Goal: Task Accomplishment & Management: Use online tool/utility

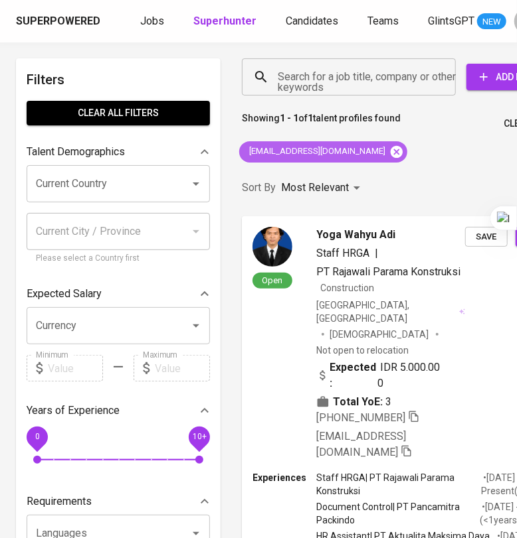
click at [390, 151] on icon at bounding box center [396, 151] width 12 height 12
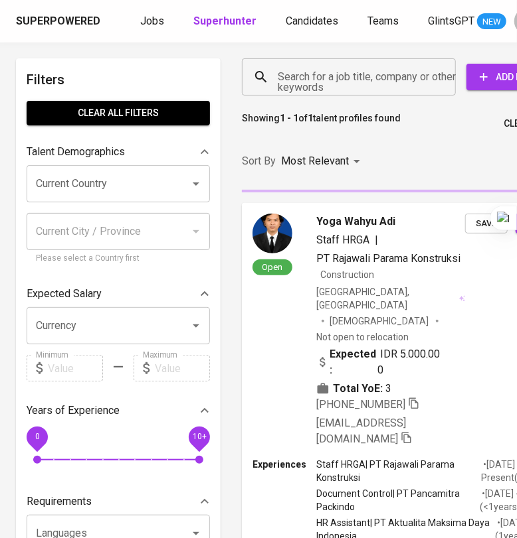
click at [315, 75] on input "Search for a job title, company or other keywords" at bounding box center [351, 76] width 155 height 25
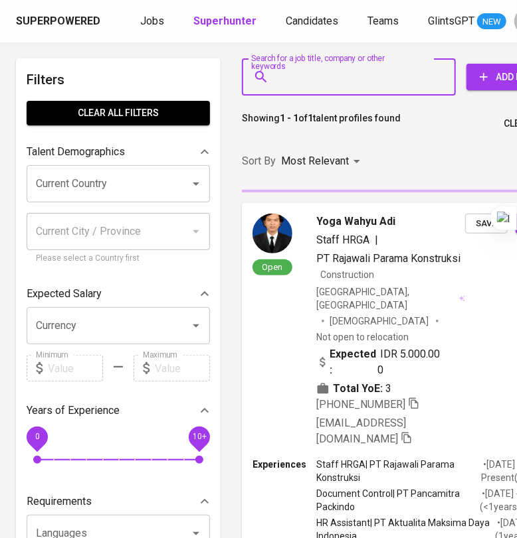
paste input "[EMAIL_ADDRESS][DOMAIN_NAME]"
type input "[EMAIL_ADDRESS][DOMAIN_NAME]"
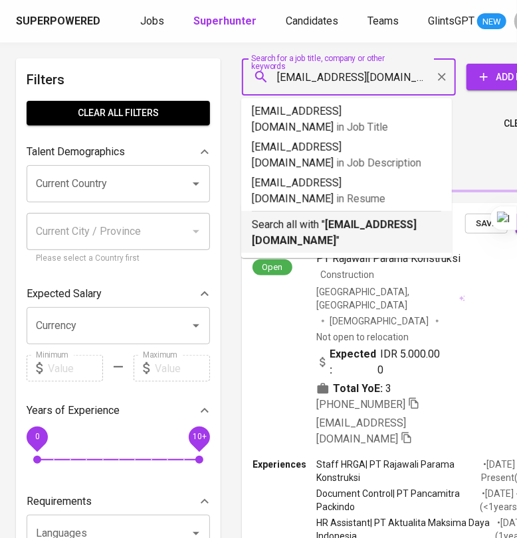
drag, startPoint x: 351, startPoint y: 192, endPoint x: 526, endPoint y: 378, distance: 256.0
click at [351, 218] on b "[EMAIL_ADDRESS][DOMAIN_NAME]" at bounding box center [334, 232] width 165 height 29
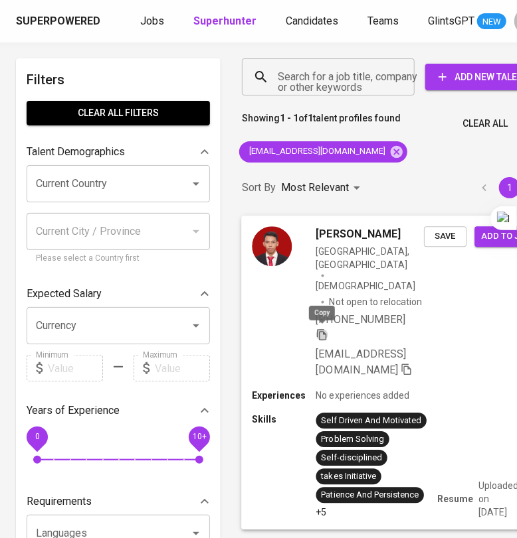
click at [324, 333] on icon "button" at bounding box center [322, 335] width 12 height 12
